Goal: Task Accomplishment & Management: Manage account settings

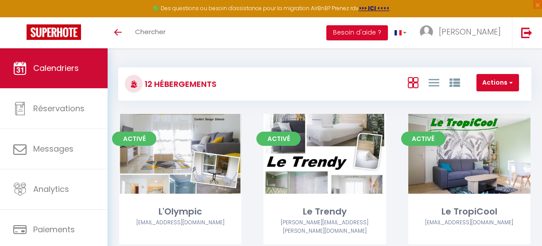
click at [56, 67] on span "Calendriers" at bounding box center [56, 67] width 46 height 11
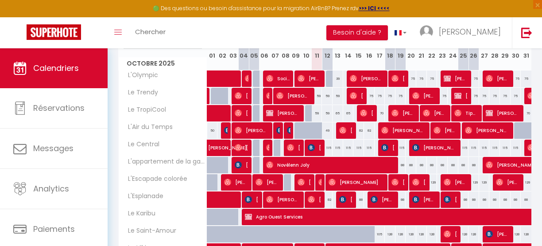
scroll to position [128, 0]
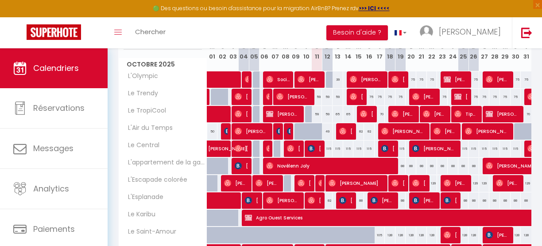
click at [315, 98] on div "59" at bounding box center [317, 97] width 11 height 16
type input "59"
type input "Sam 11 Octobre 2025"
type input "Dim 12 Octobre 2025"
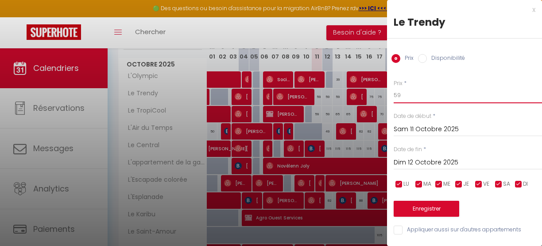
click at [397, 95] on input "59" at bounding box center [468, 95] width 148 height 16
type input "49"
click at [442, 209] on button "Enregistrer" at bounding box center [427, 209] width 66 height 16
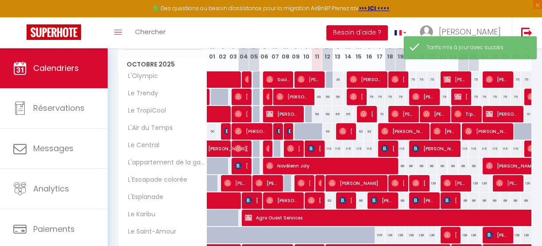
click at [315, 115] on div "59" at bounding box center [317, 114] width 11 height 16
type input "59"
type input "Sam 11 Octobre 2025"
type input "Dim 12 Octobre 2025"
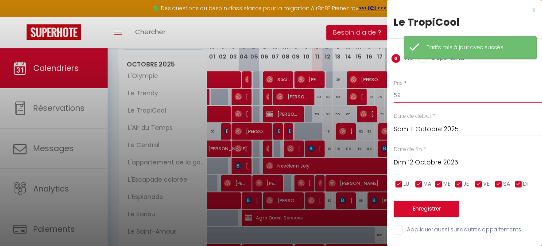
click at [401, 90] on input "59" at bounding box center [468, 95] width 148 height 16
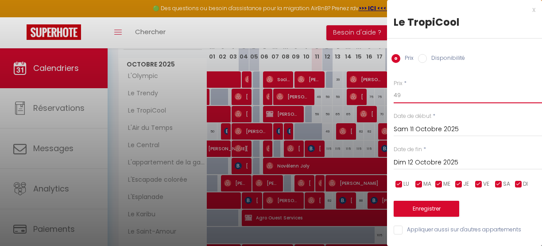
type input "49"
click at [437, 209] on button "Enregistrer" at bounding box center [427, 209] width 66 height 16
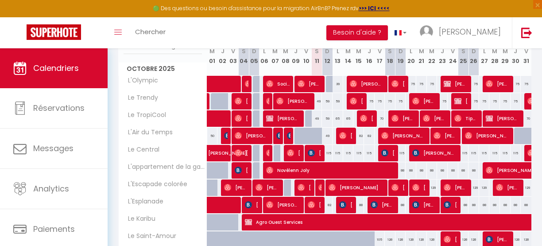
scroll to position [137, 0]
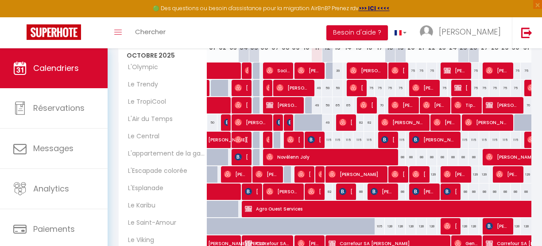
click at [356, 124] on div "82" at bounding box center [358, 122] width 11 height 16
type input "82"
type input "Mer 15 Octobre 2025"
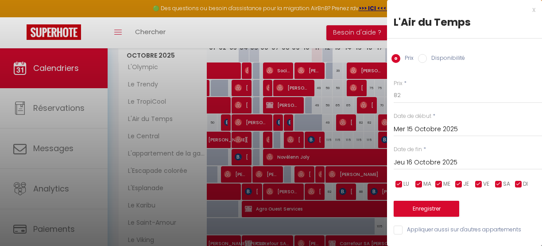
click at [417, 163] on input "Jeu 16 Octobre 2025" at bounding box center [468, 163] width 148 height 12
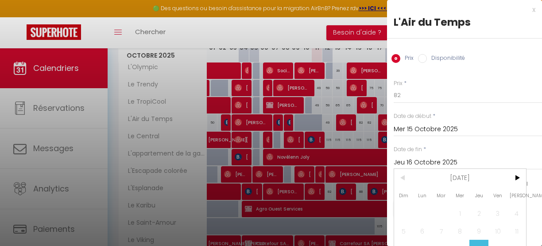
scroll to position [53, 0]
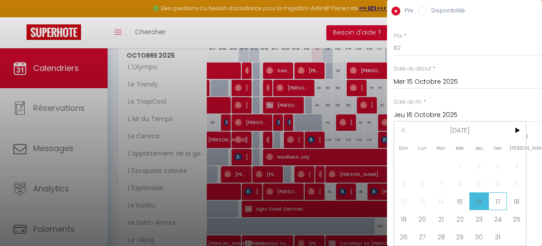
click at [497, 196] on span "17" at bounding box center [498, 201] width 19 height 18
type input "Ven 17 Octobre 2025"
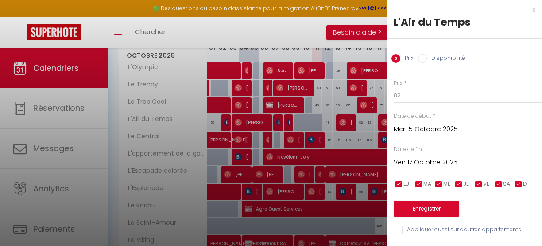
scroll to position [4, 0]
click at [411, 94] on input "82" at bounding box center [468, 95] width 148 height 16
type input "69"
click at [433, 202] on button "Enregistrer" at bounding box center [427, 209] width 66 height 16
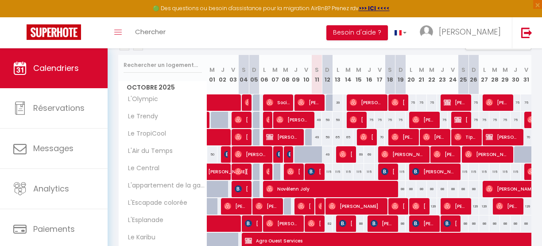
scroll to position [120, 0]
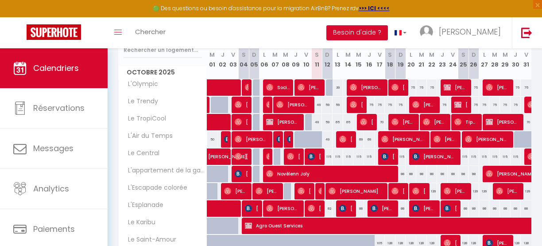
click at [439, 104] on div "75" at bounding box center [442, 105] width 11 height 16
type input "75"
type input "Jeu 23 Octobre 2025"
type input "Ven 24 Octobre 2025"
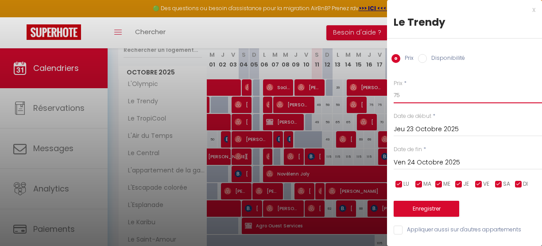
click at [404, 94] on input "75" at bounding box center [468, 95] width 148 height 16
type input "39"
click at [434, 209] on button "Enregistrer" at bounding box center [427, 209] width 66 height 16
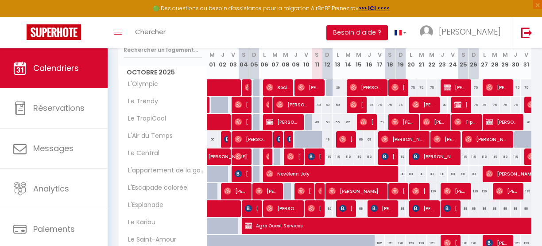
click at [398, 152] on div "115" at bounding box center [401, 156] width 11 height 16
type input "115"
type input "Dim 19 Octobre 2025"
type input "Lun 20 Octobre 2025"
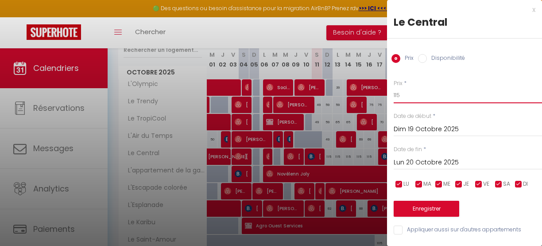
click at [404, 94] on input "115" at bounding box center [468, 95] width 148 height 16
type input "79"
click at [434, 209] on button "Enregistrer" at bounding box center [427, 209] width 66 height 16
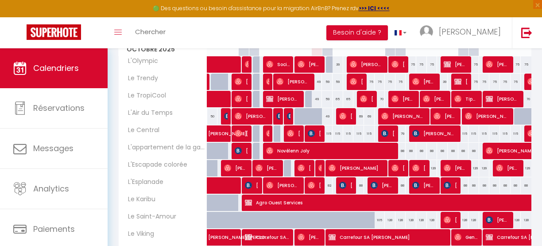
scroll to position [143, 0]
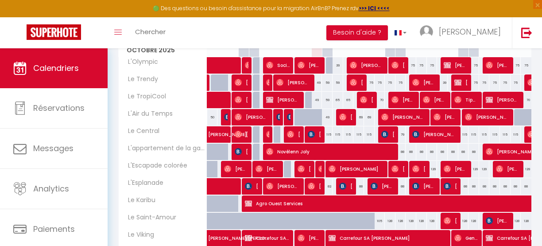
drag, startPoint x: 324, startPoint y: 233, endPoint x: 292, endPoint y: 31, distance: 204.5
click at [292, 31] on div "Toggle menubar Chercher BUTTON Besoin d'aide ? [PERSON_NAME] Paramètres Équipe" at bounding box center [299, 32] width 471 height 31
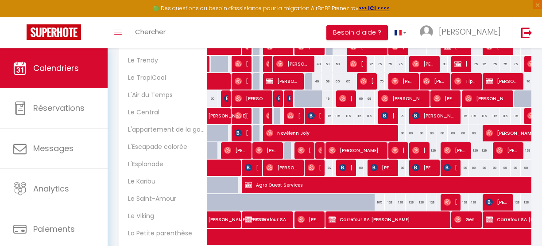
scroll to position [160, 0]
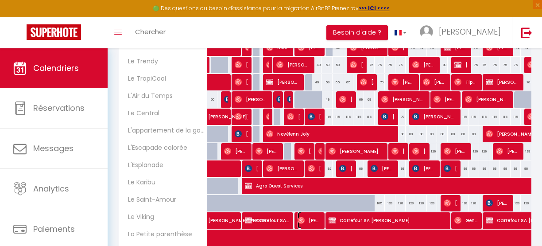
click at [305, 217] on span "[PERSON_NAME]" at bounding box center [310, 220] width 24 height 17
select select "OK"
select select "0"
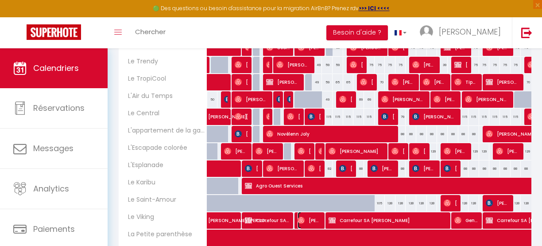
select select "1"
select select
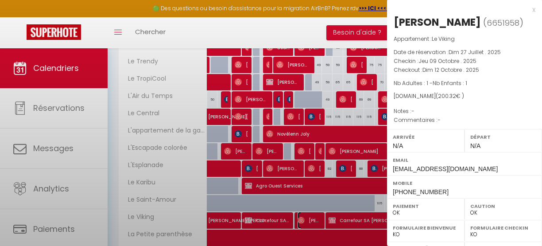
select select "37453"
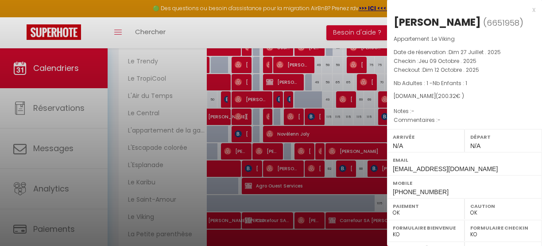
click at [527, 9] on div "x" at bounding box center [461, 9] width 148 height 11
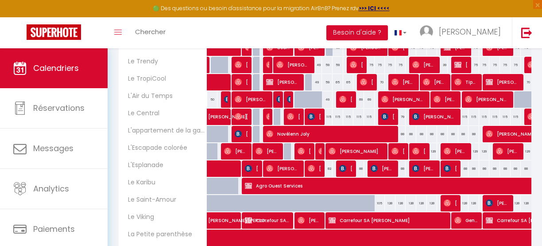
click at [228, 24] on div "Toggle menubar Chercher BUTTON Besoin d'aide ? [PERSON_NAME] Paramètres Équipe" at bounding box center [299, 32] width 471 height 31
